Goal: Register for event/course

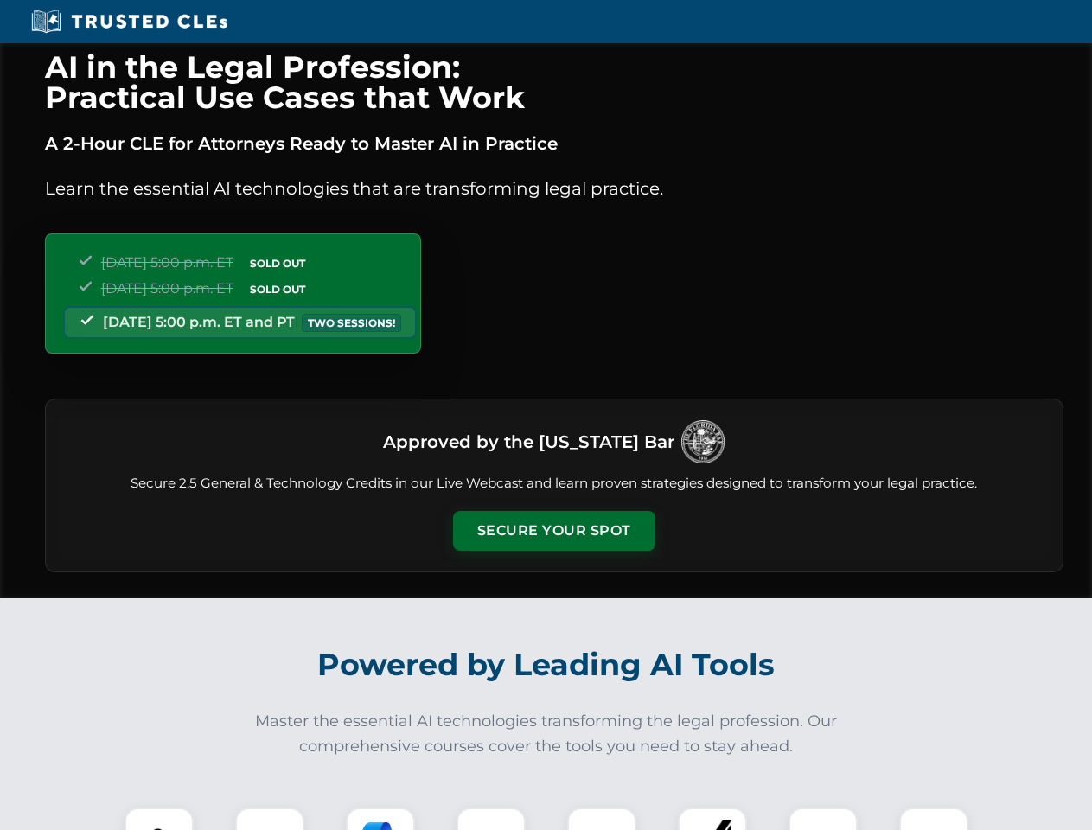
click at [553, 531] on button "Secure Your Spot" at bounding box center [554, 531] width 202 height 40
click at [159, 819] on img at bounding box center [159, 842] width 50 height 50
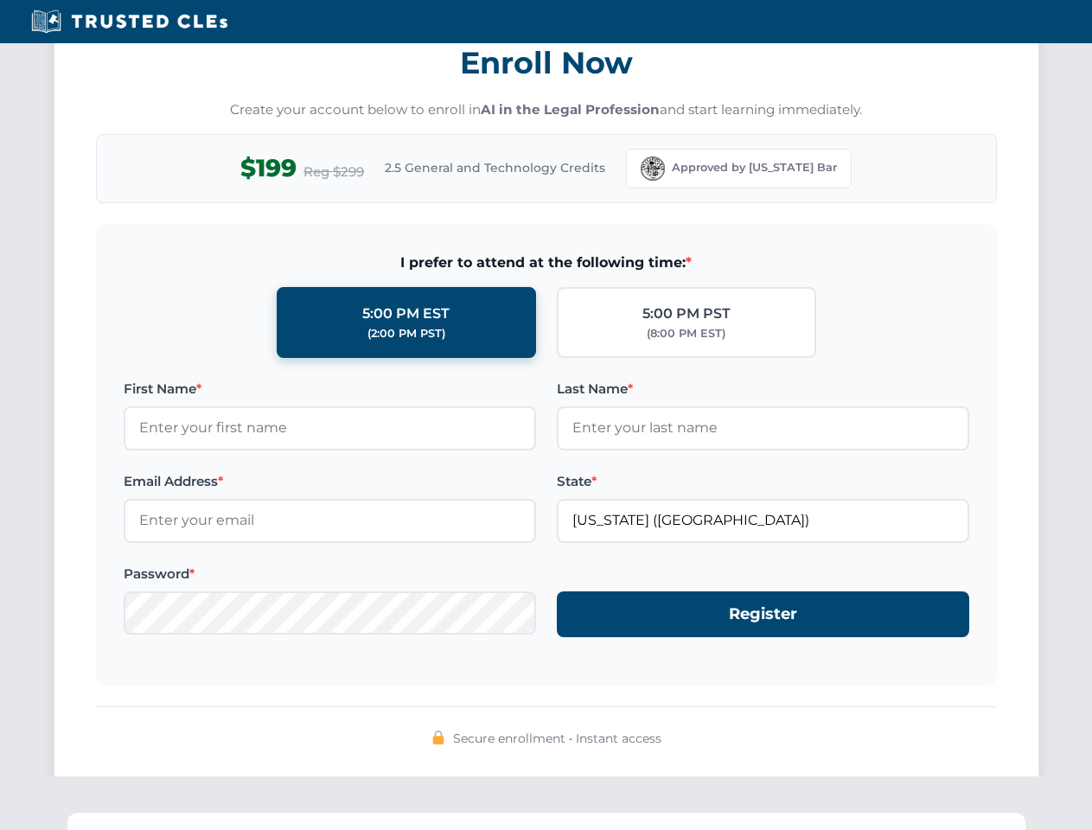
scroll to position [1698, 0]
